Goal: Task Accomplishment & Management: Manage account settings

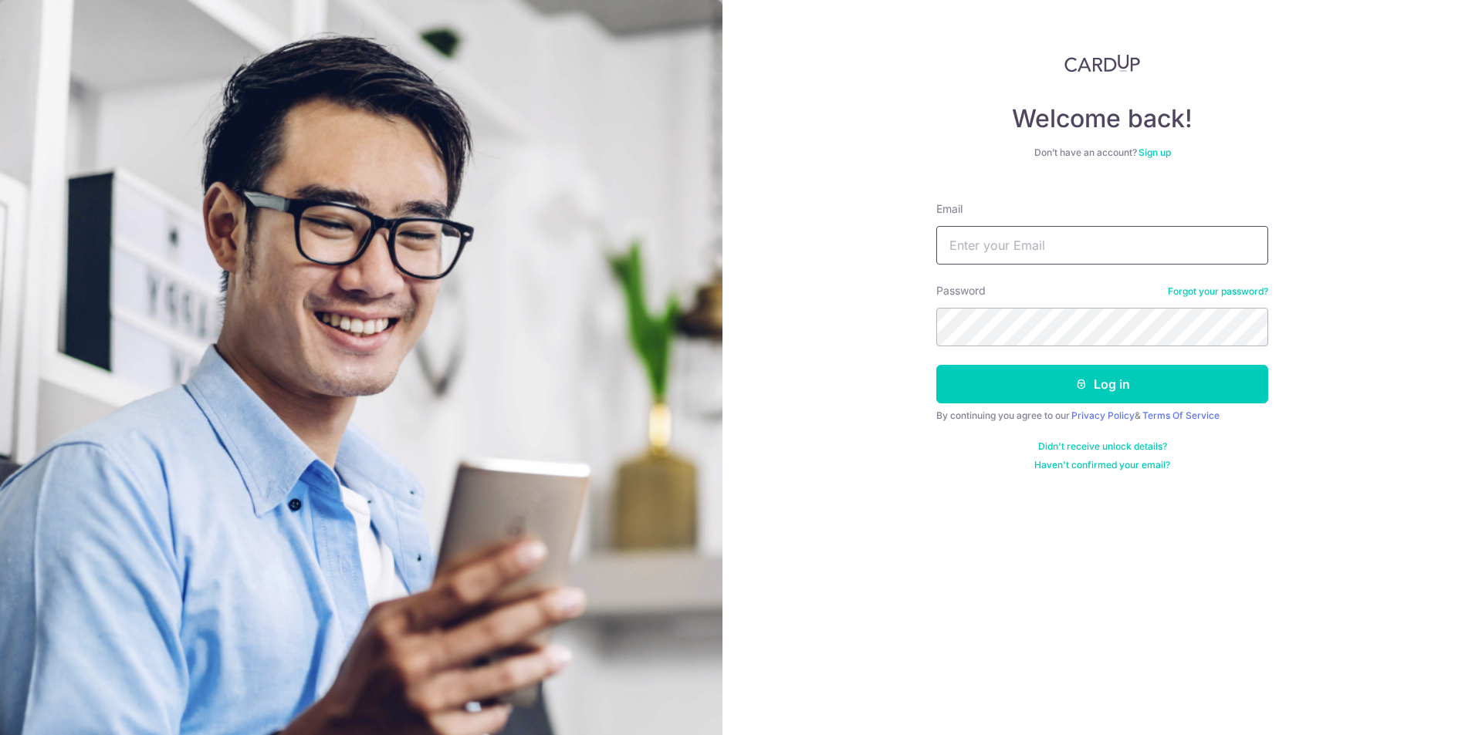
click at [1010, 235] on input "Email" at bounding box center [1102, 245] width 332 height 39
type input "[EMAIL_ADDRESS][DOMAIN_NAME]"
click at [936, 365] on button "Log in" at bounding box center [1102, 384] width 332 height 39
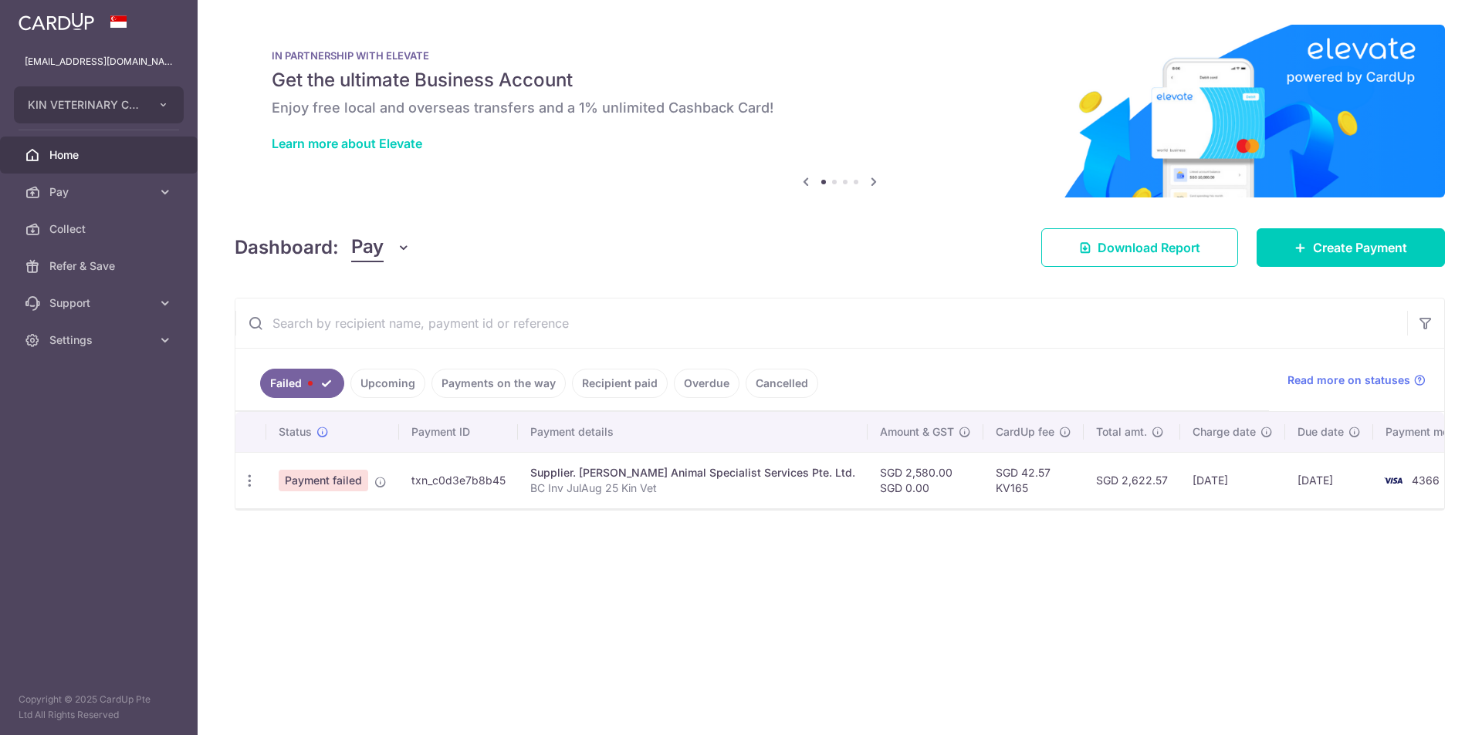
click at [693, 578] on div "× Pause Schedule Pause all future payments in this series Pause just this one p…" at bounding box center [840, 367] width 1284 height 735
click at [255, 484] on icon "button" at bounding box center [250, 481] width 16 height 16
click at [309, 519] on span "Update payment" at bounding box center [331, 523] width 105 height 19
radio input "true"
type input "2,580.00"
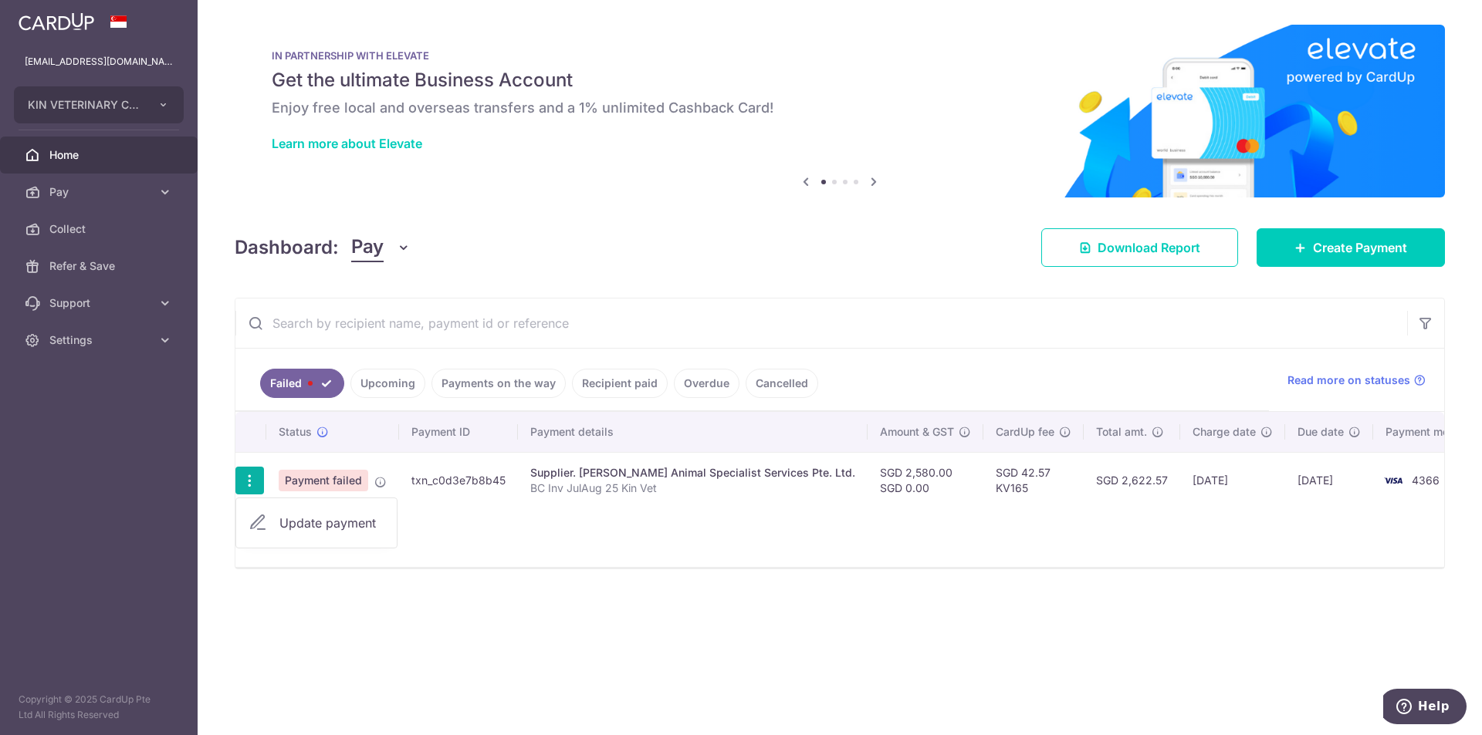
type input "0.00"
type input "BC Inv JulAug 25 Kin Vet"
type input "BC Inv JulAug25"
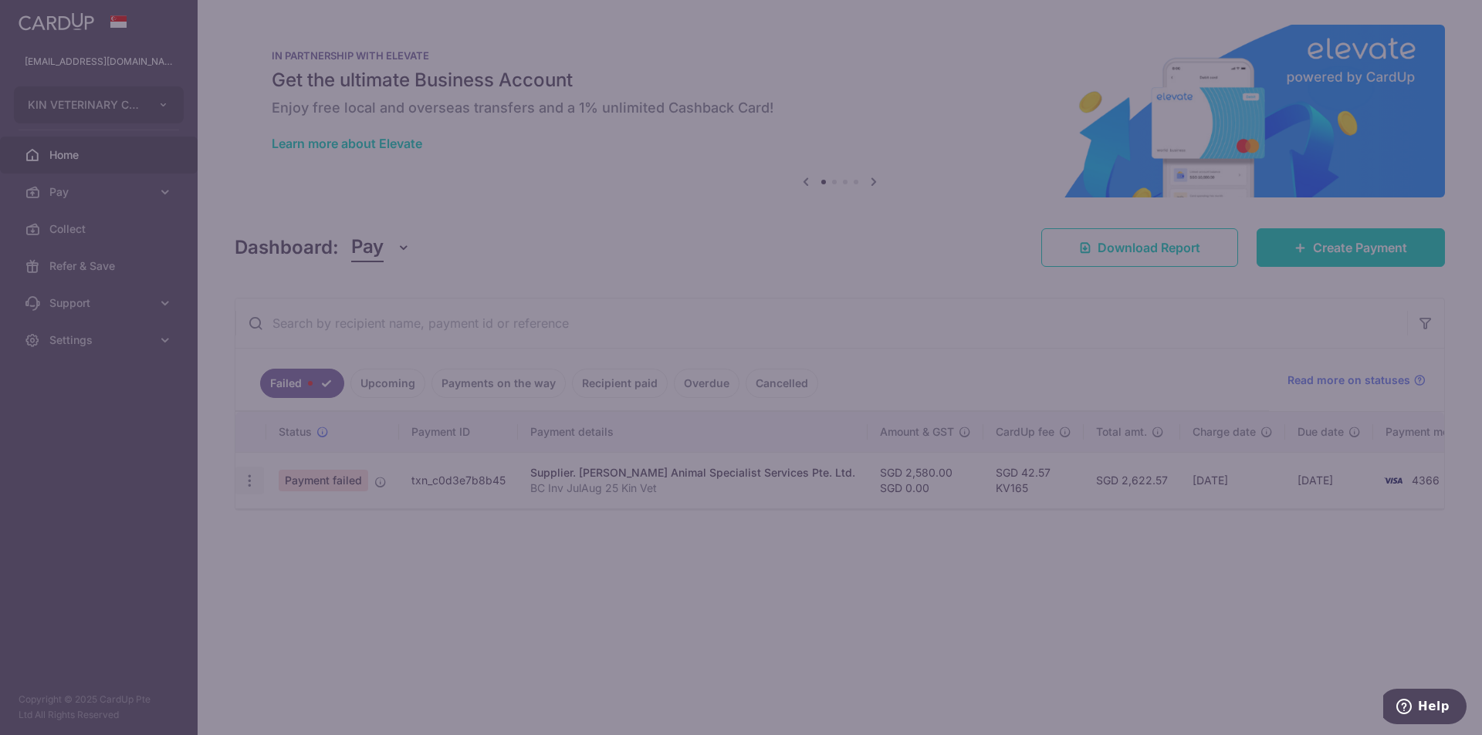
type input "KV165"
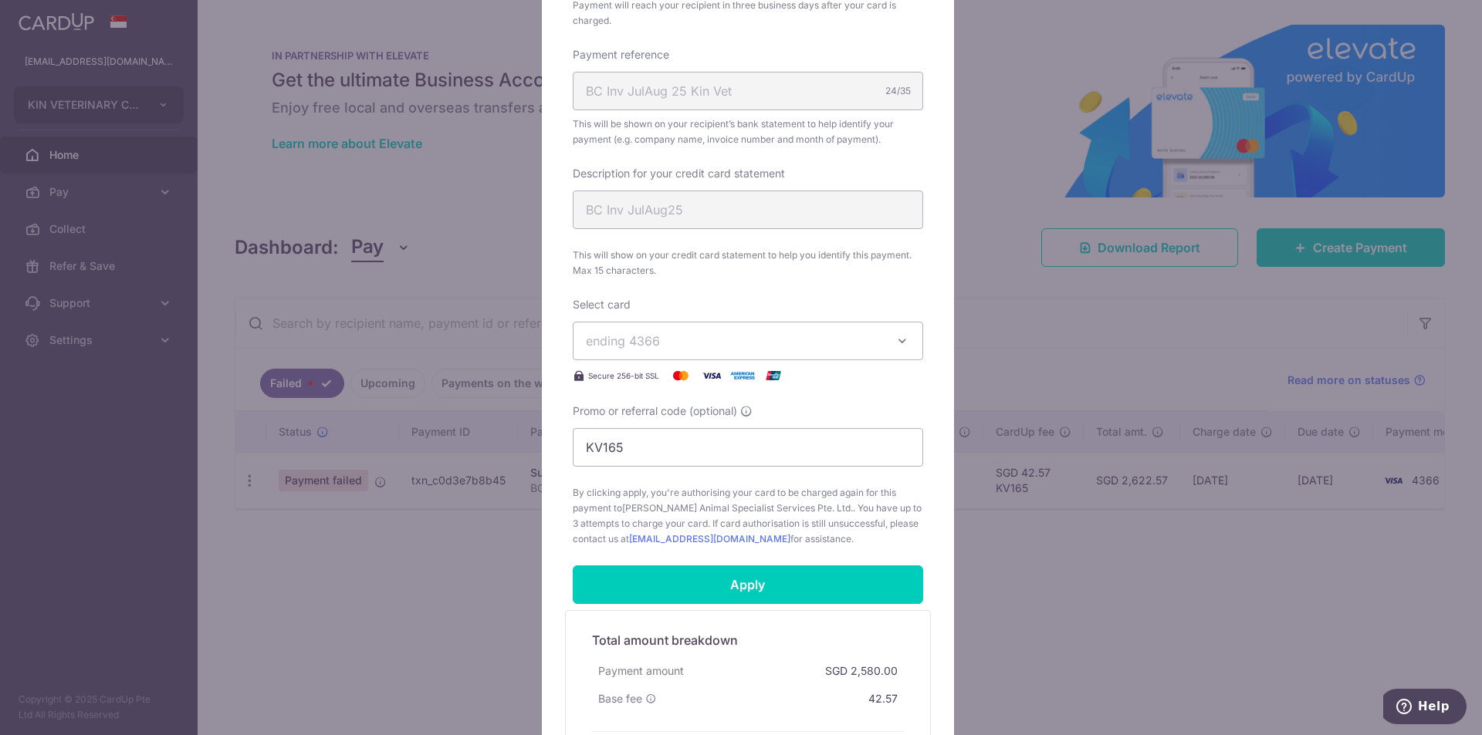
scroll to position [617, 0]
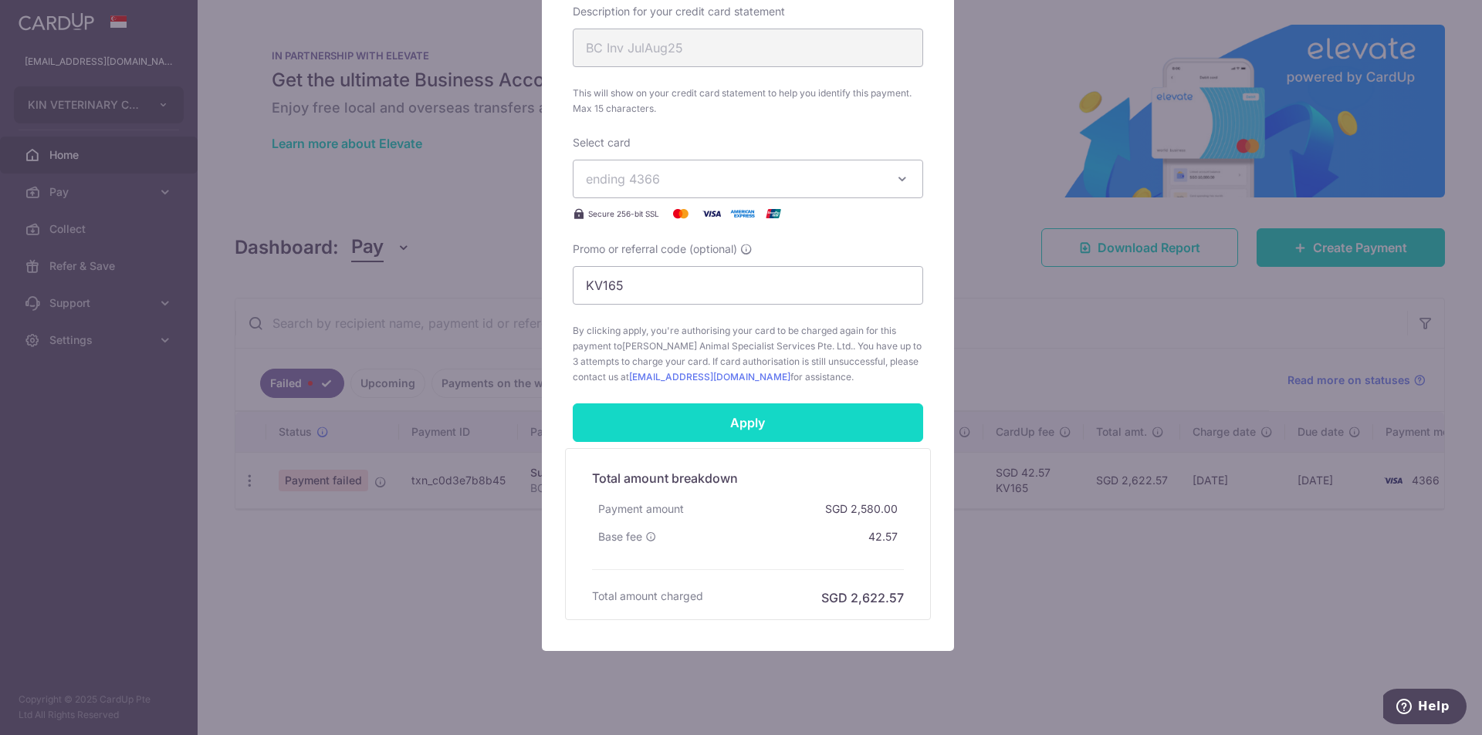
click at [793, 431] on input "Apply" at bounding box center [748, 423] width 350 height 39
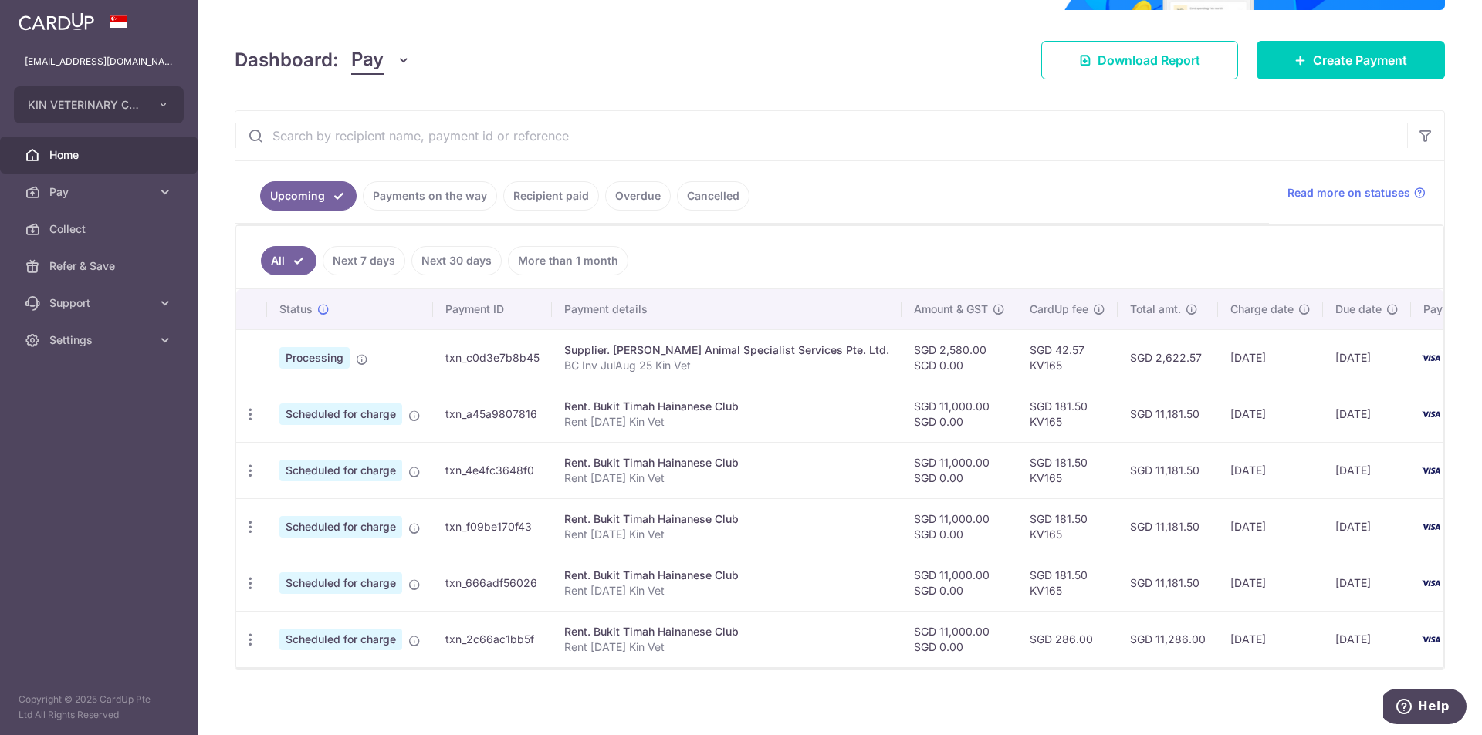
scroll to position [204, 0]
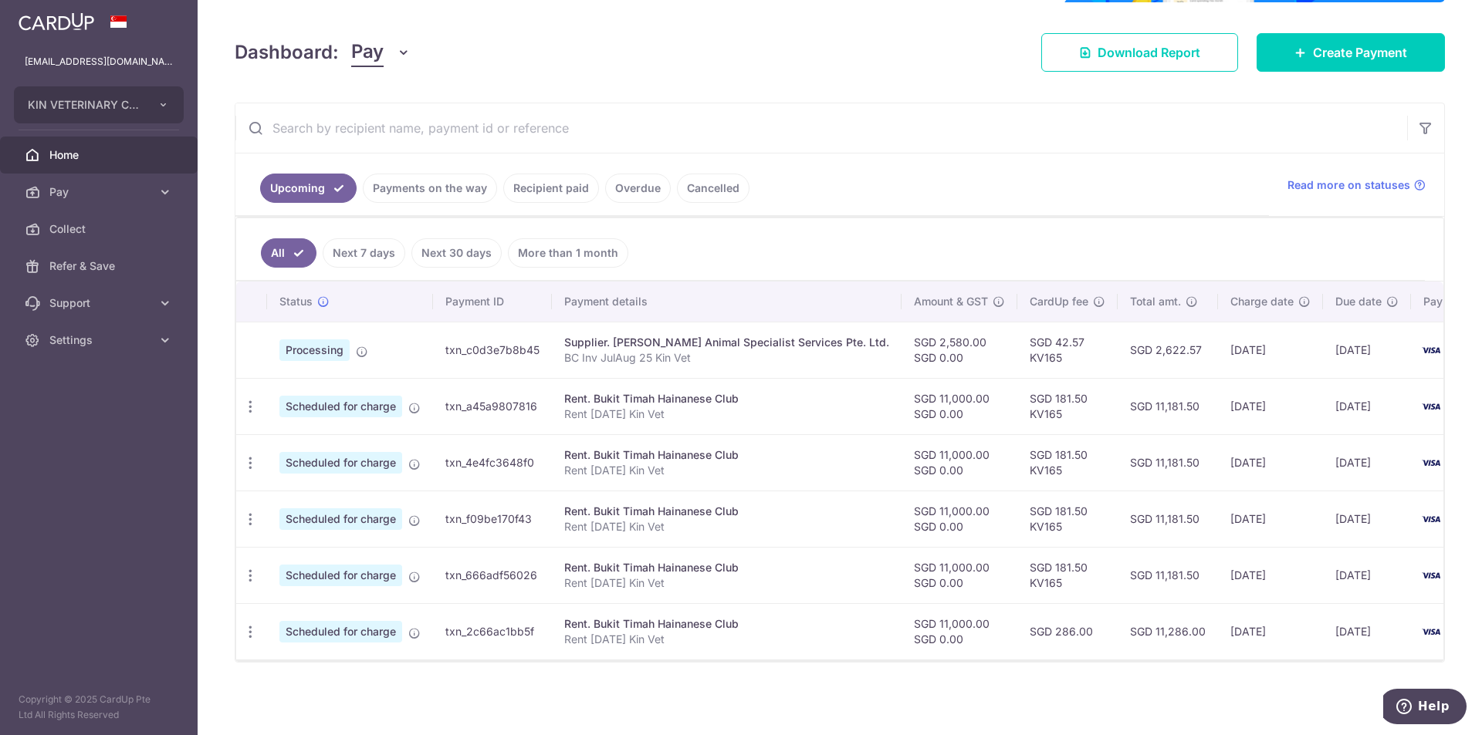
click at [426, 180] on link "Payments on the way" at bounding box center [430, 188] width 134 height 29
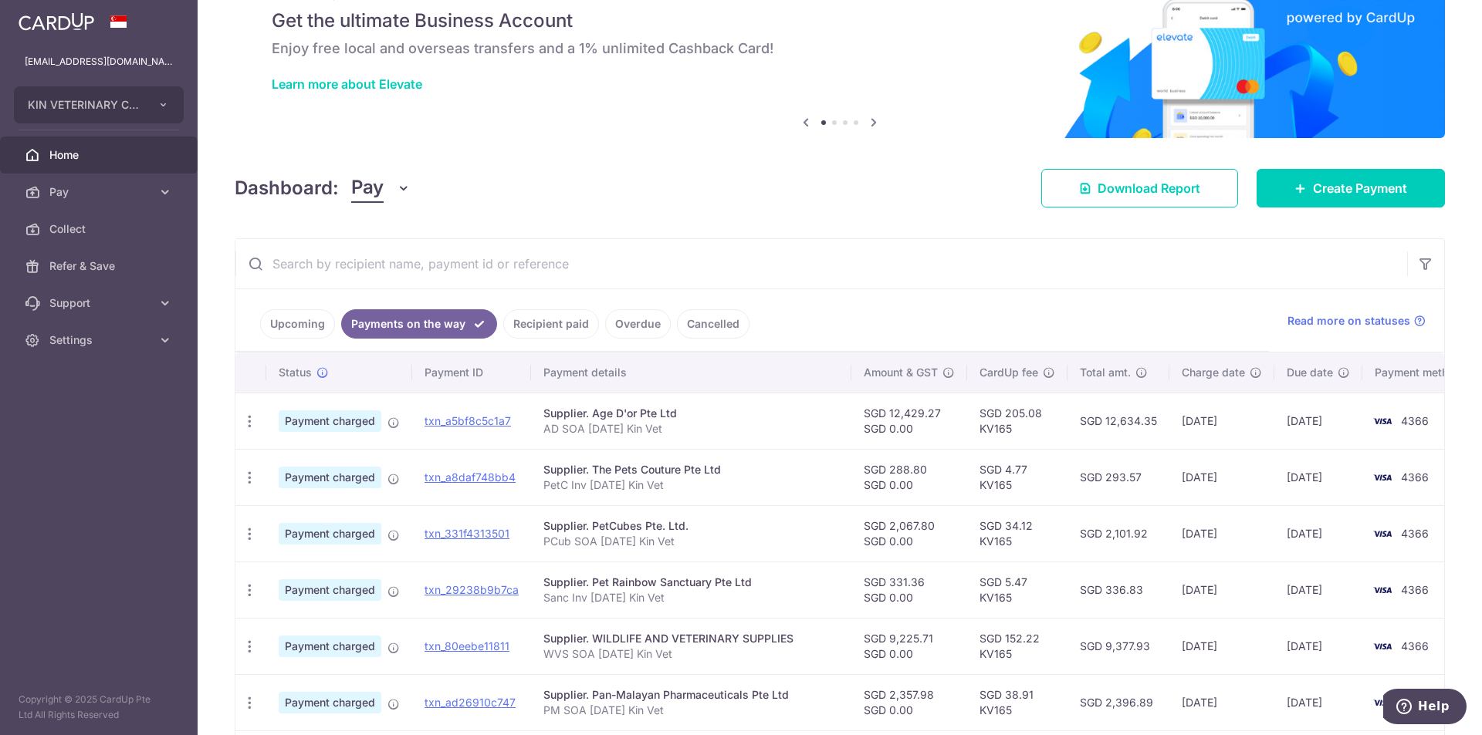
scroll to position [0, 0]
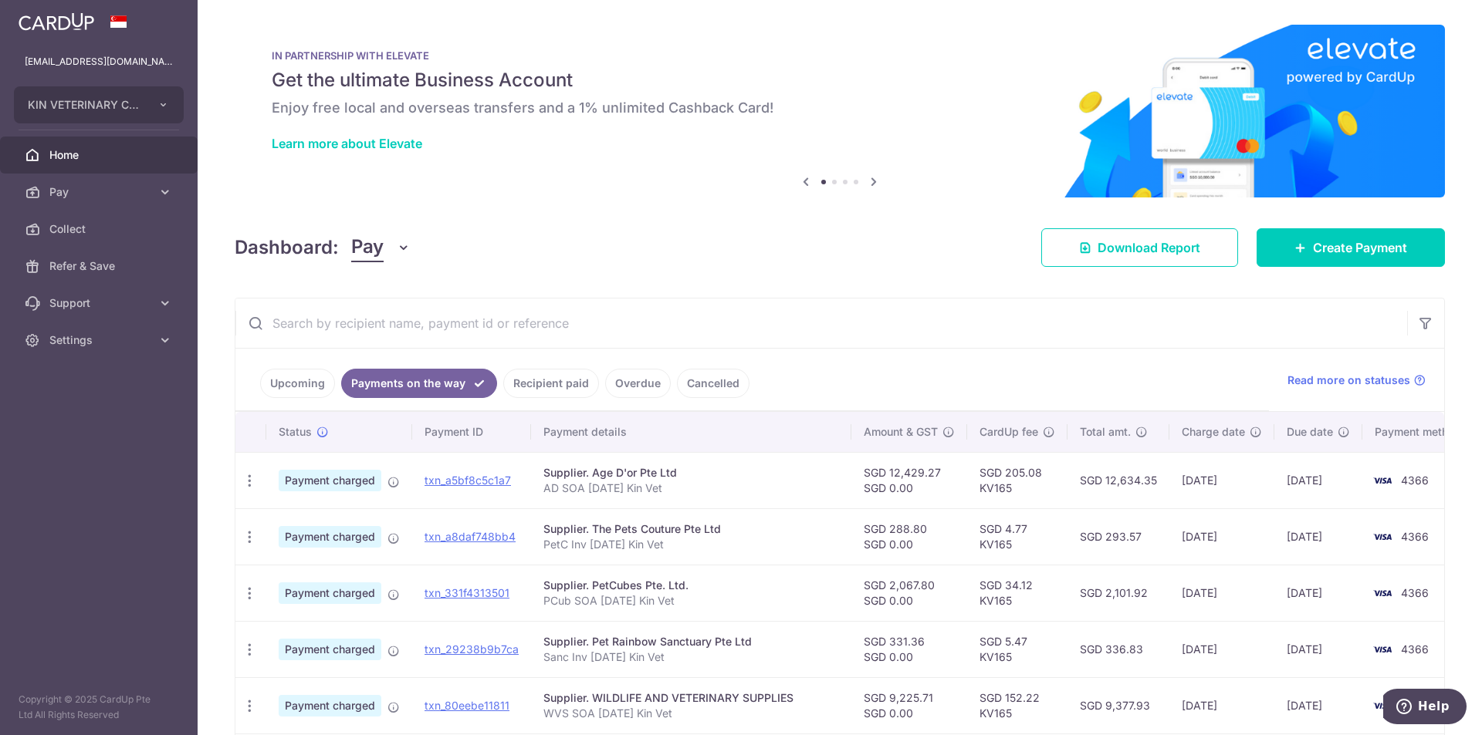
click at [546, 382] on link "Recipient paid" at bounding box center [551, 383] width 96 height 29
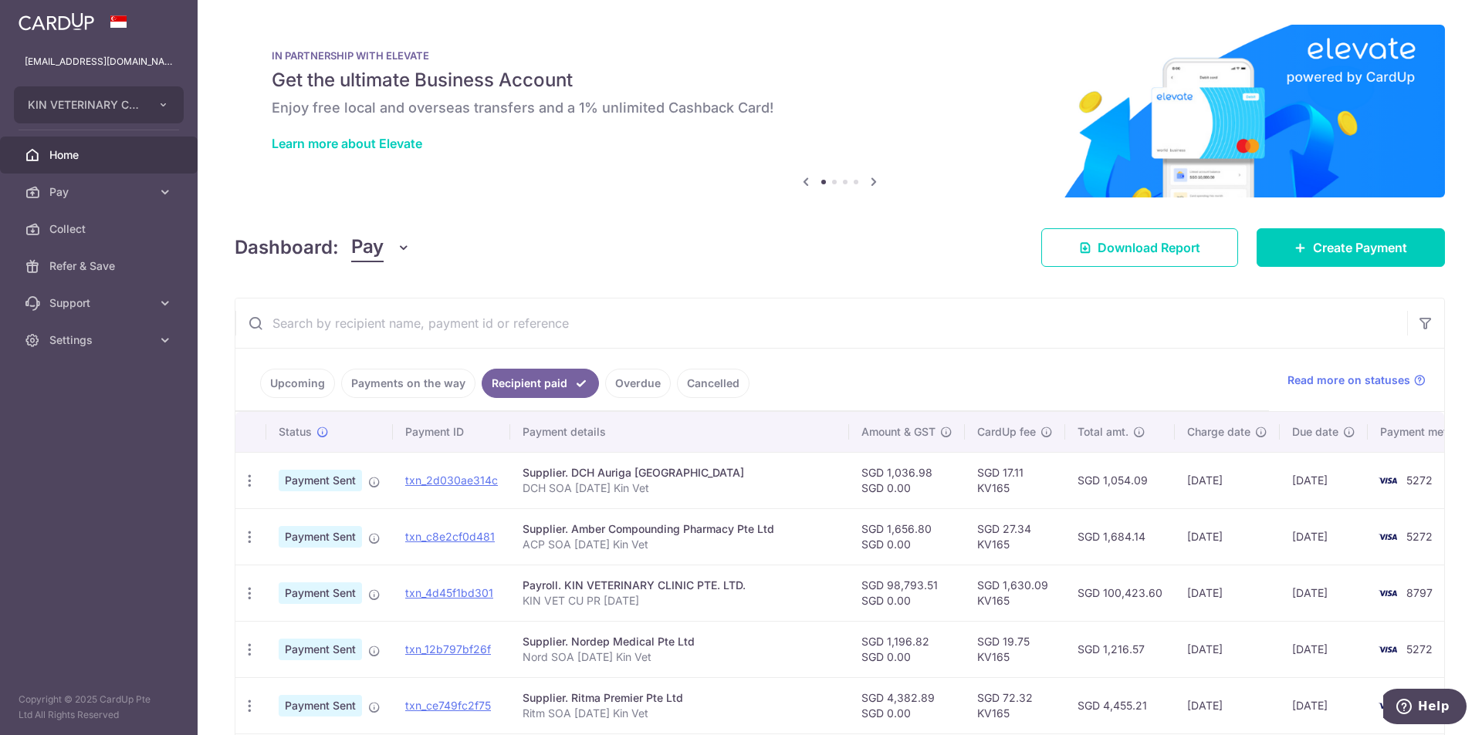
click at [632, 391] on link "Overdue" at bounding box center [638, 383] width 66 height 29
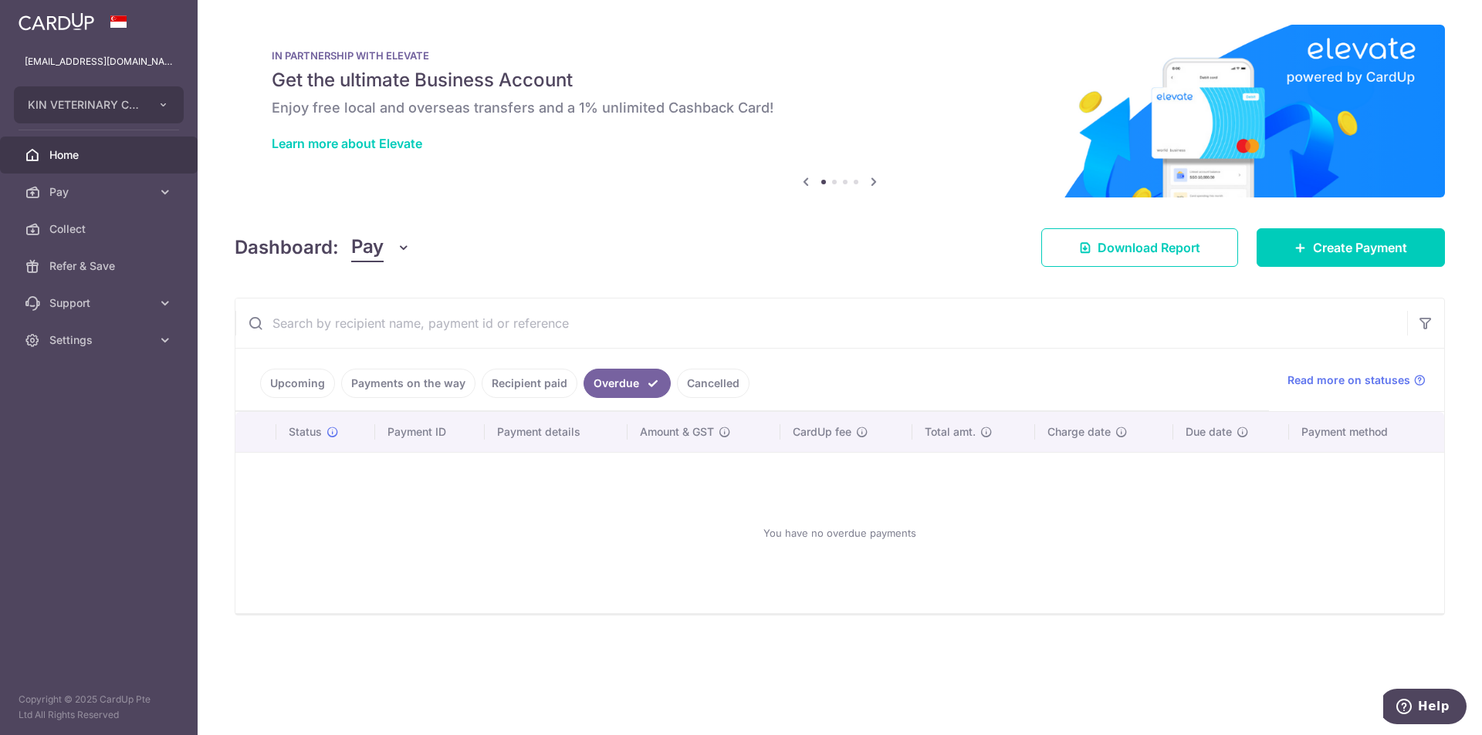
click at [662, 288] on div "× Pause Schedule Pause all future payments in this series Pause just this one p…" at bounding box center [840, 367] width 1284 height 735
